Goal: Navigation & Orientation: Find specific page/section

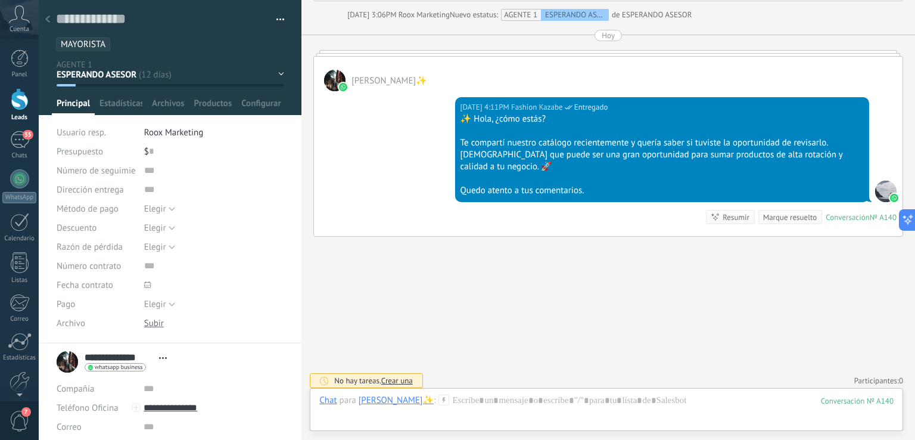
click at [49, 17] on use at bounding box center [47, 18] width 5 height 7
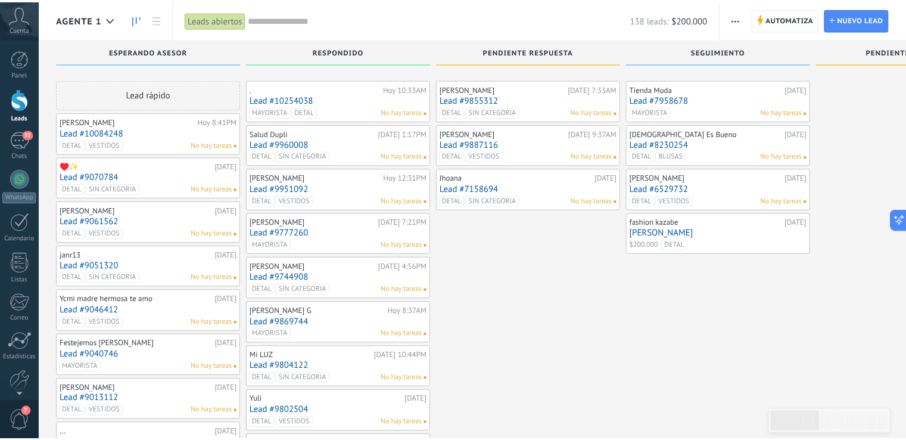
scroll to position [1169, 0]
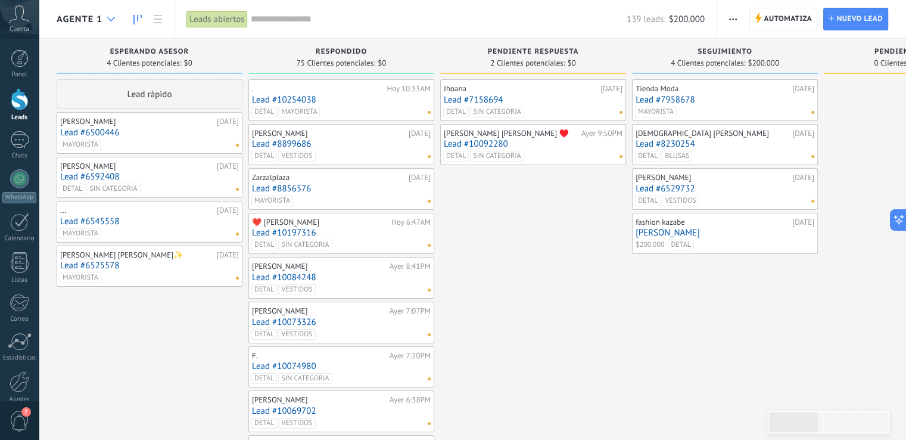
click at [104, 15] on div at bounding box center [111, 19] width 20 height 23
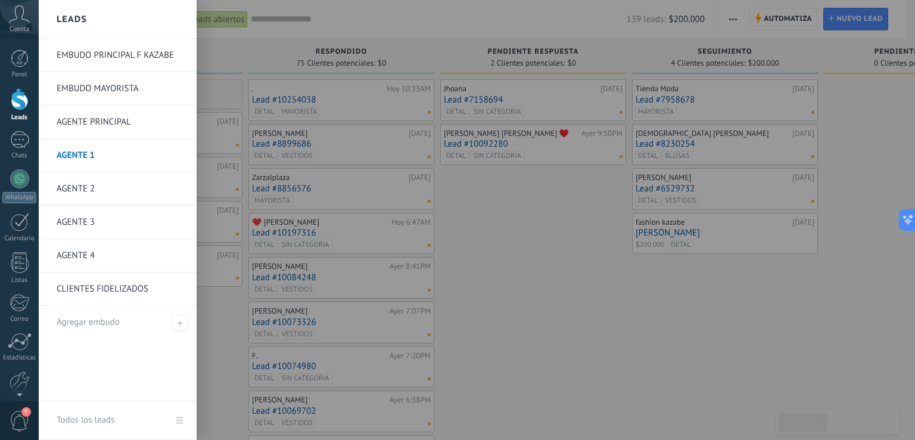
click at [86, 187] on link "AGENTE 2" at bounding box center [121, 188] width 128 height 33
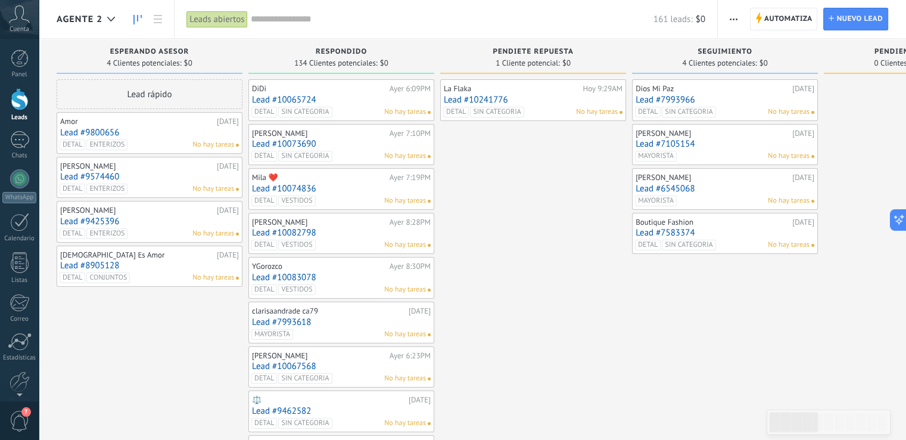
click at [175, 135] on link "Lead #9800656" at bounding box center [149, 132] width 179 height 10
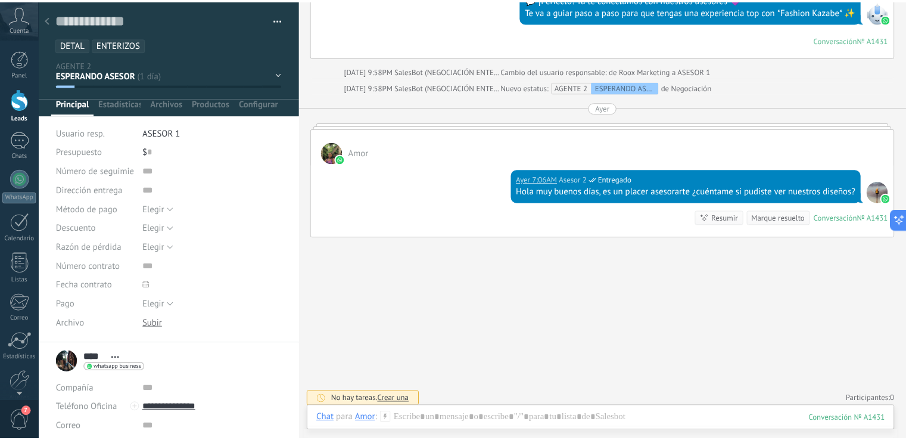
scroll to position [1101, 0]
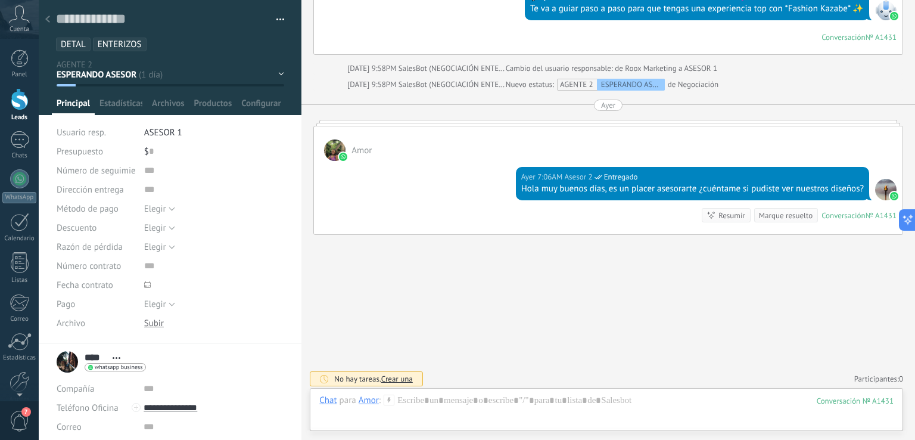
click at [45, 17] on icon at bounding box center [47, 18] width 5 height 7
